Goal: Transaction & Acquisition: Subscribe to service/newsletter

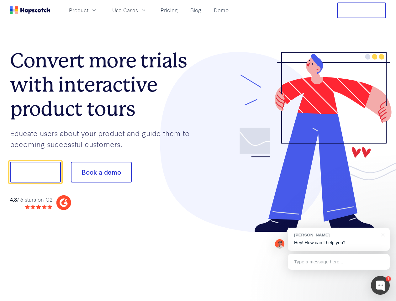
click at [198, 151] on div at bounding box center [292, 142] width 188 height 180
click at [88, 10] on span "Product" at bounding box center [78, 10] width 19 height 8
click at [138, 10] on span "Use Cases" at bounding box center [125, 10] width 26 height 8
click at [362, 10] on button "Free Trial" at bounding box center [361, 11] width 49 height 16
click at [35, 172] on button "Show me!" at bounding box center [35, 172] width 51 height 21
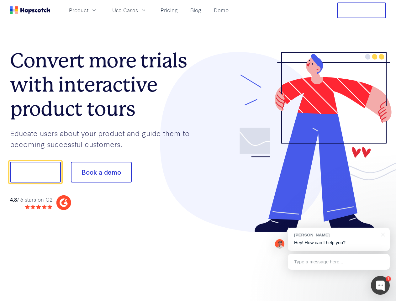
click at [101, 172] on button "Book a demo" at bounding box center [101, 172] width 61 height 21
click at [380, 285] on div at bounding box center [380, 285] width 19 height 19
click at [339, 239] on div "[PERSON_NAME] Hey! How can I help you?" at bounding box center [339, 239] width 102 height 23
click at [382, 301] on div "1 [PERSON_NAME] Hey! How can I help you? Type a message here... Free live chat …" at bounding box center [198, 301] width 396 height 0
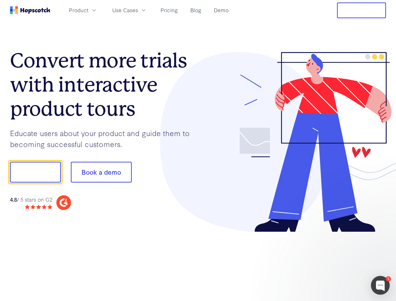
click at [339, 262] on div at bounding box center [331, 213] width 118 height 125
